Goal: Information Seeking & Learning: Learn about a topic

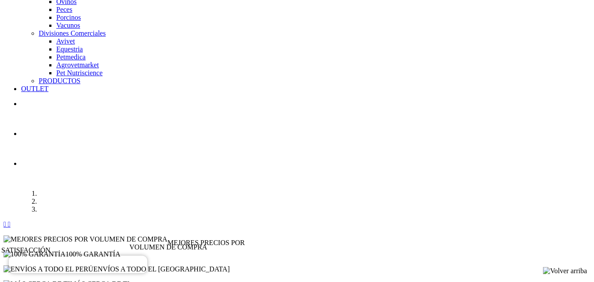
scroll to position [880, 0]
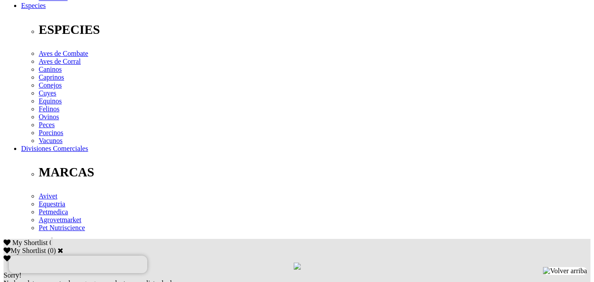
scroll to position [324, 0]
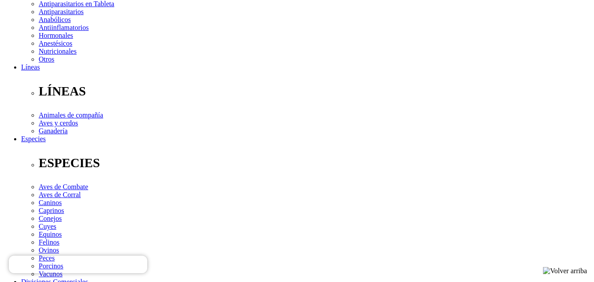
scroll to position [264, 0]
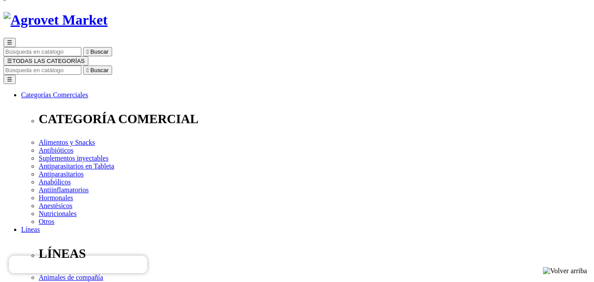
scroll to position [0, 0]
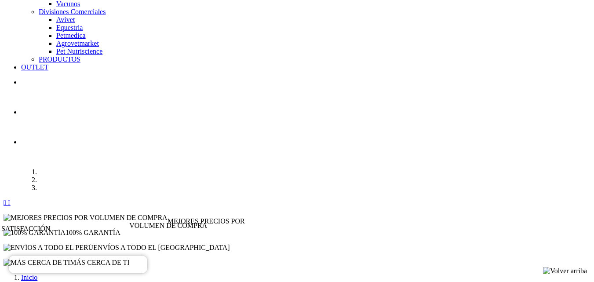
scroll to position [896, 0]
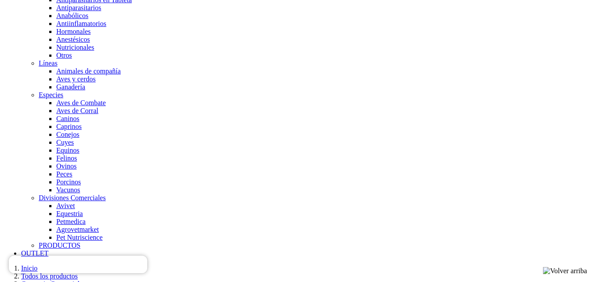
scroll to position [652, 0]
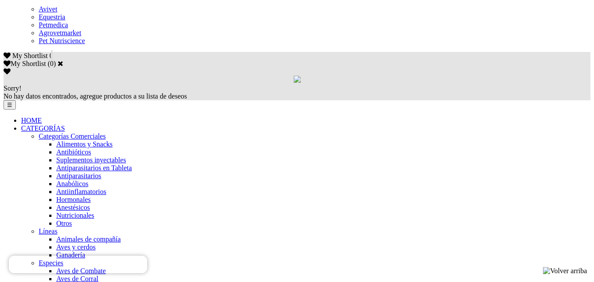
scroll to position [476, 0]
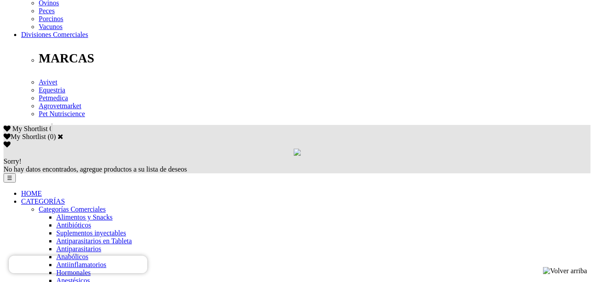
scroll to position [329, 0]
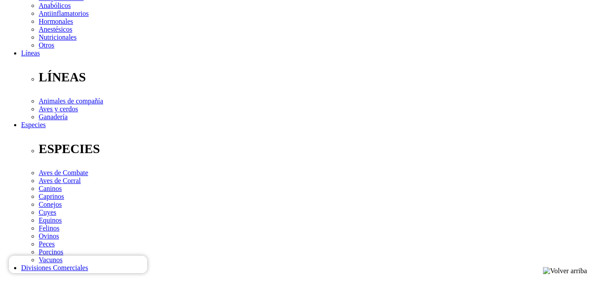
scroll to position [192, 0]
